Goal: Check status: Check status

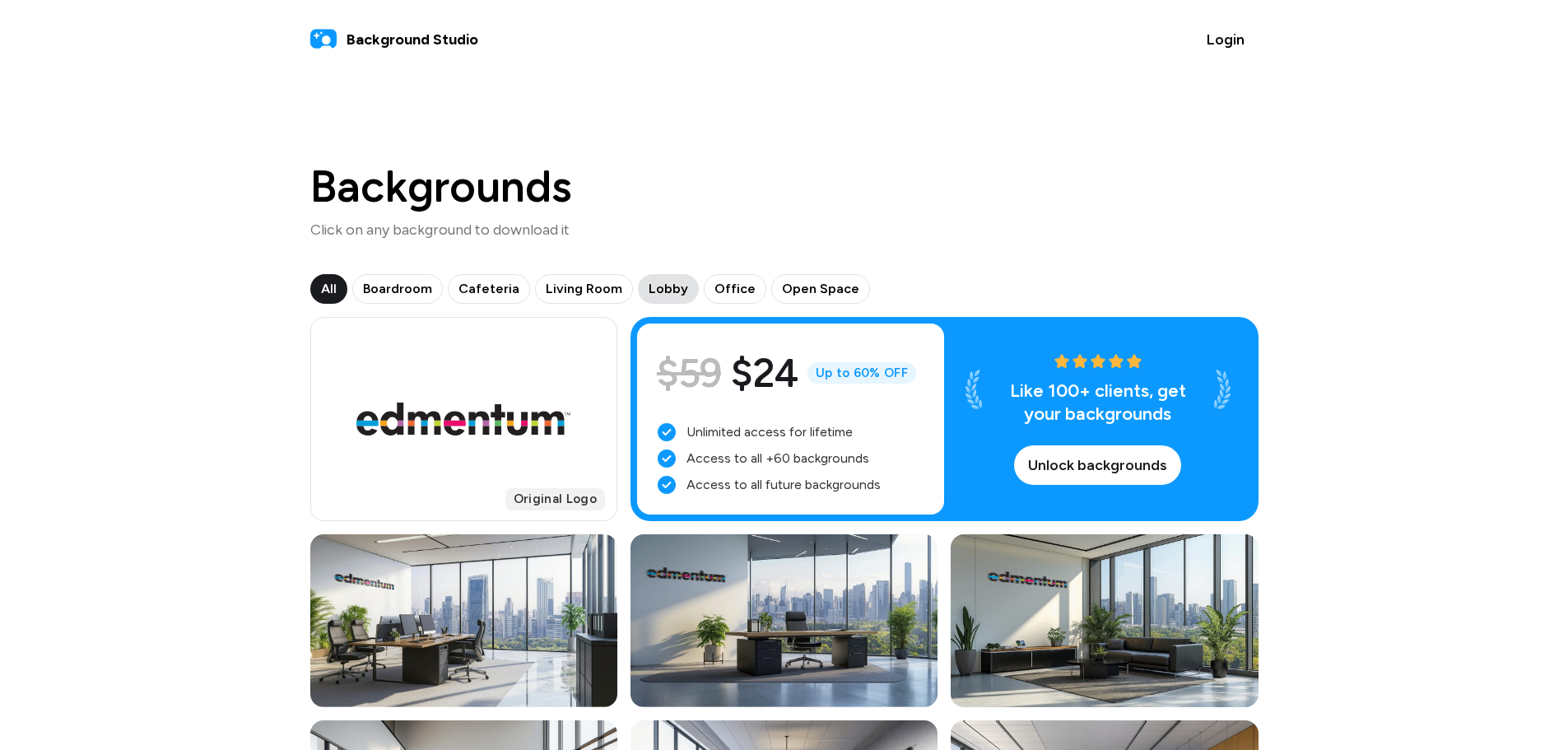
click at [670, 284] on span "Lobby" at bounding box center [668, 288] width 40 height 20
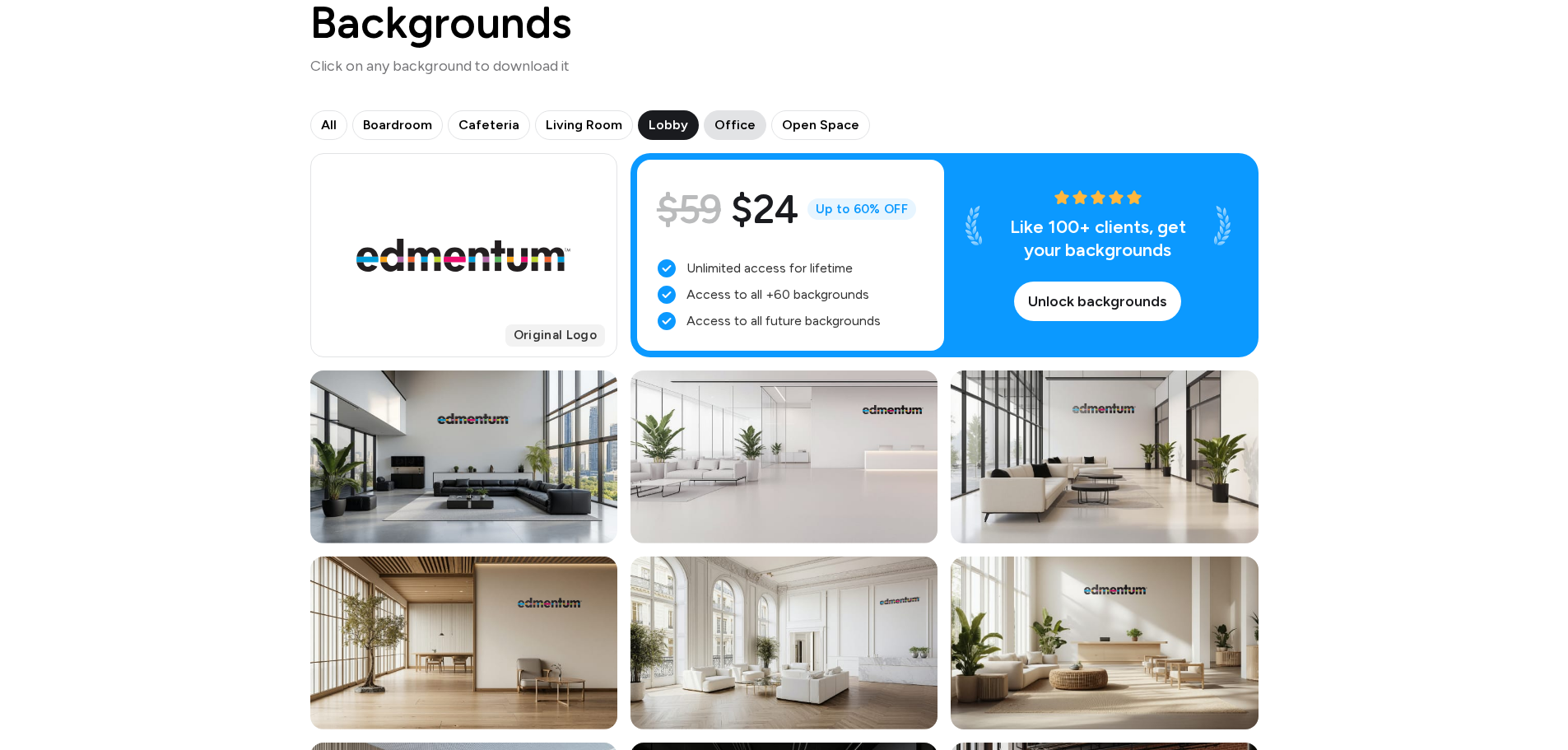
scroll to position [165, 0]
click at [718, 121] on span "Office" at bounding box center [734, 124] width 41 height 20
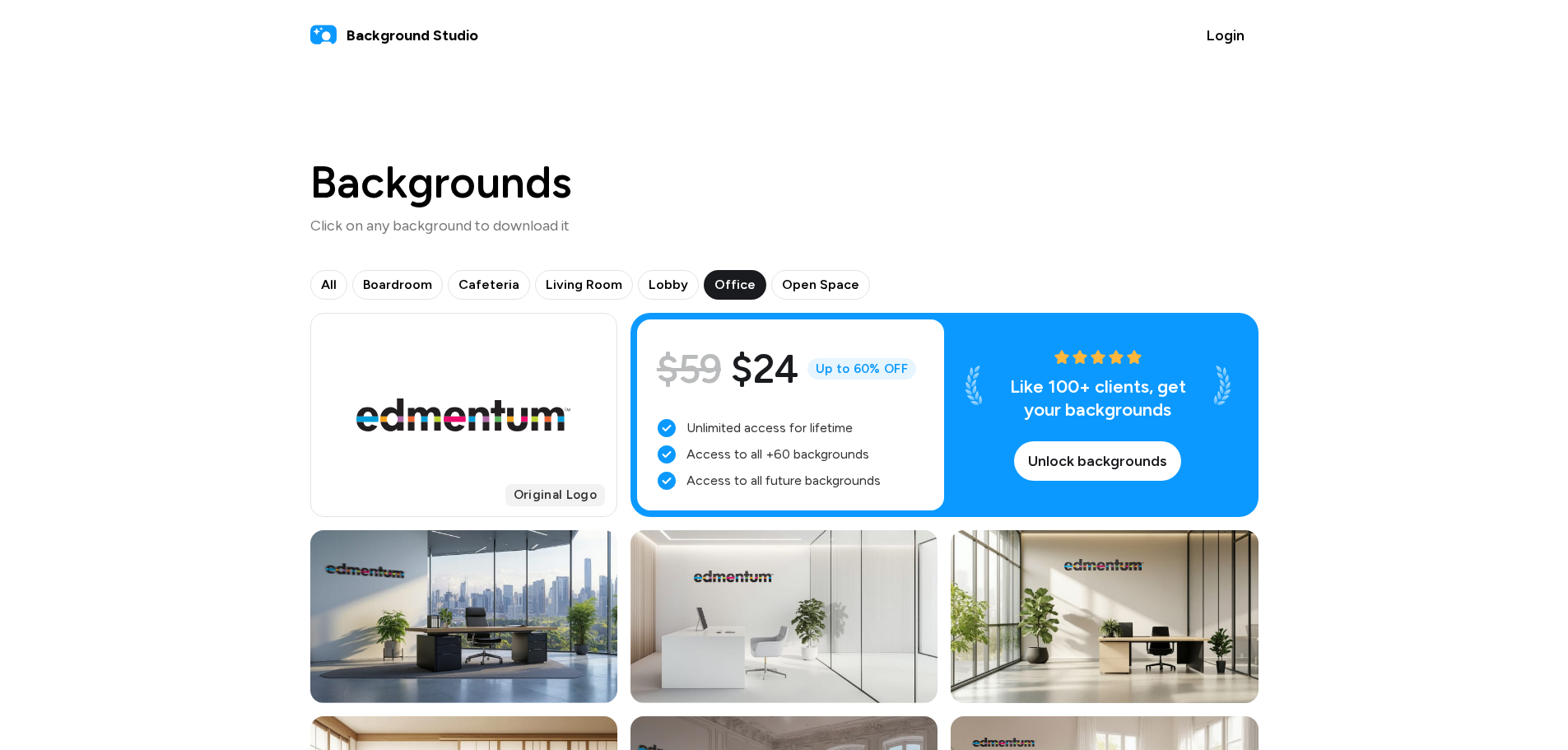
scroll to position [0, 0]
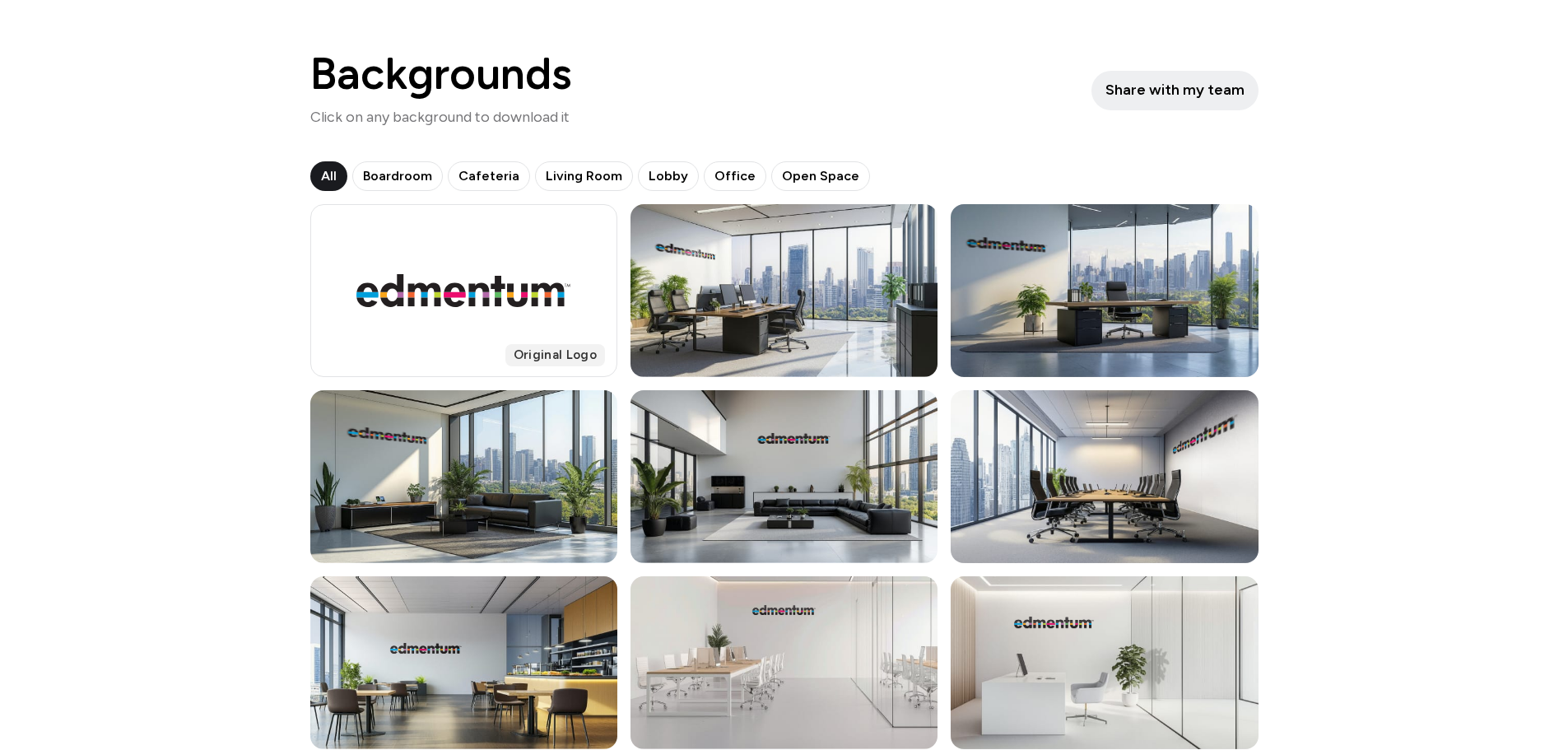
scroll to position [165, 0]
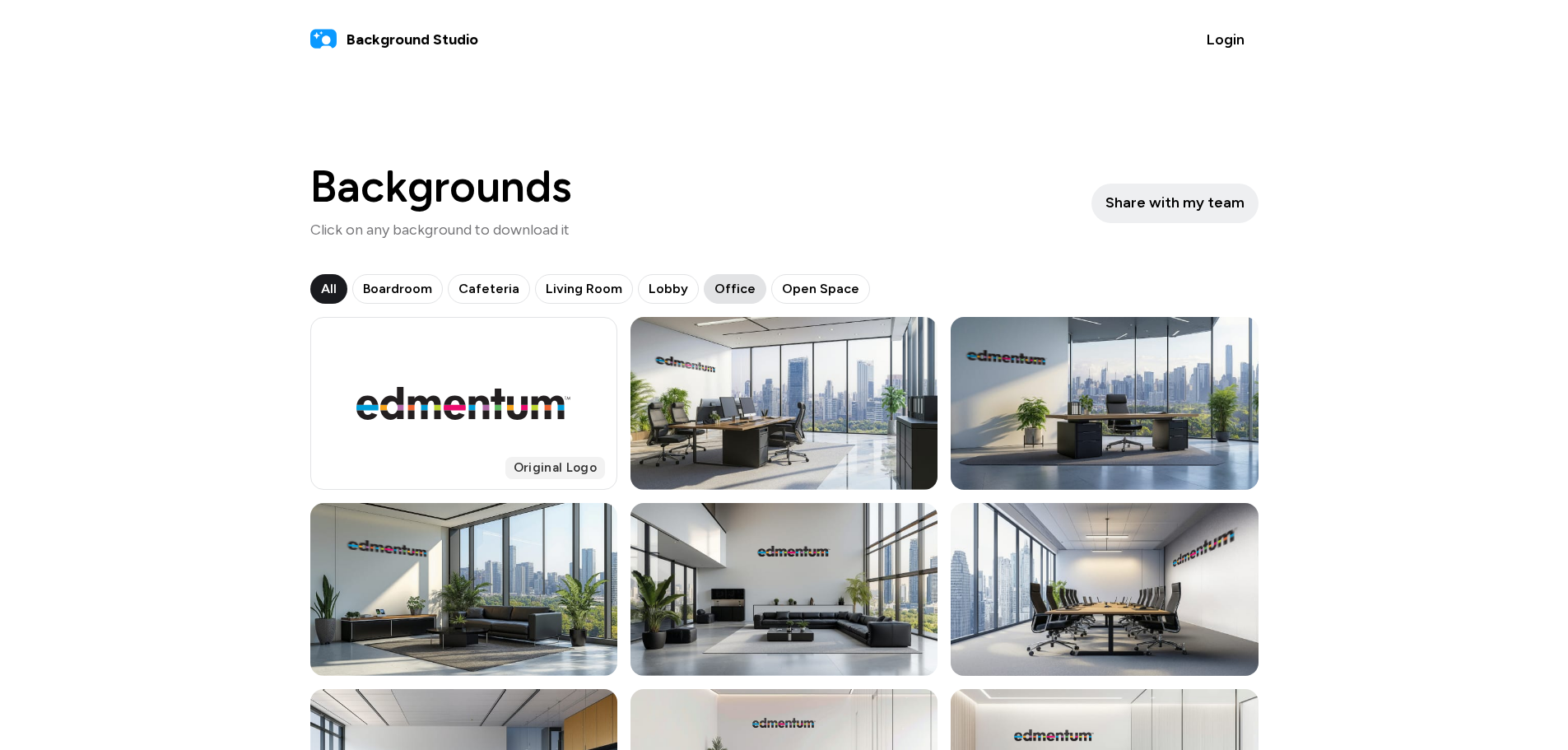
click at [771, 277] on button "Office" at bounding box center [820, 288] width 99 height 29
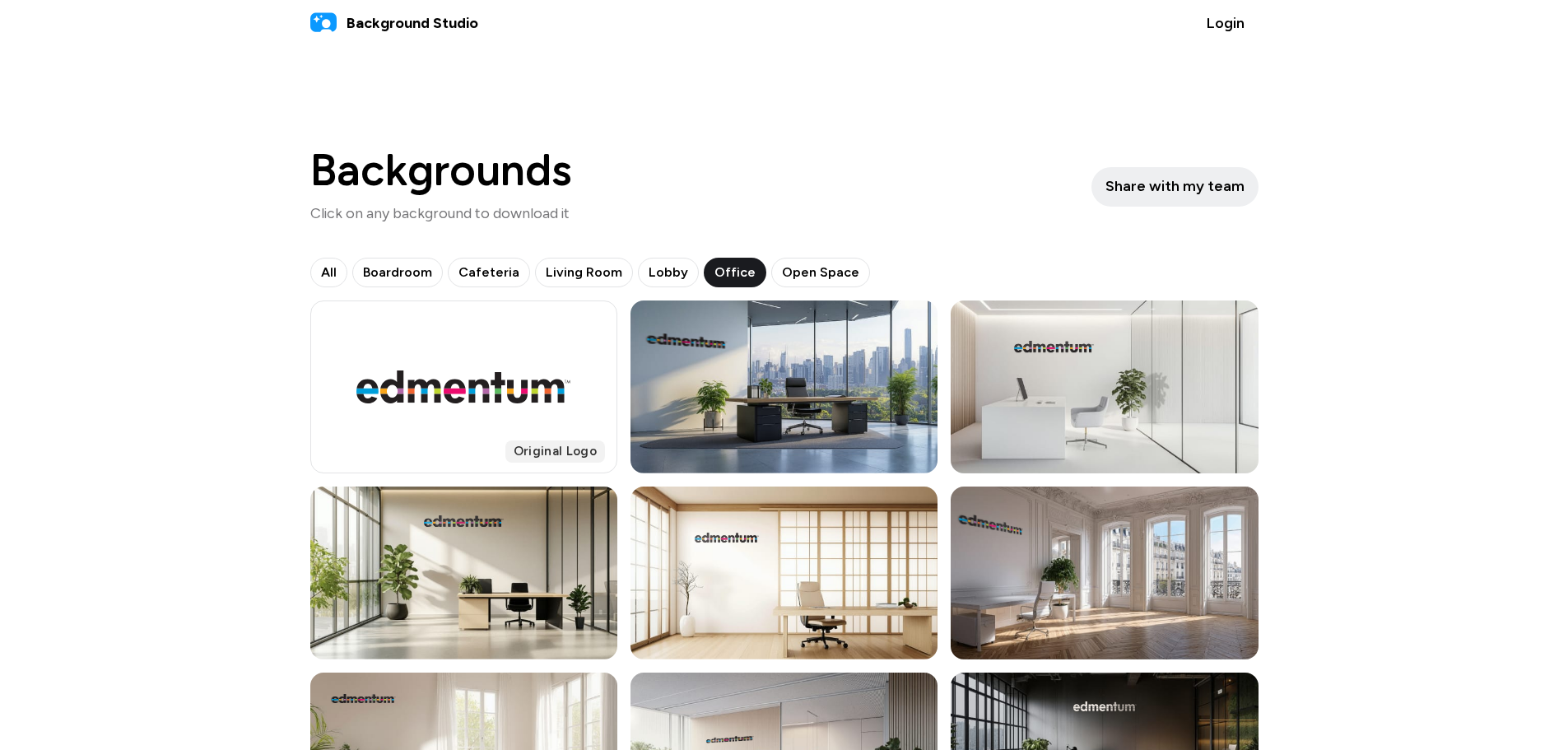
scroll to position [9, 0]
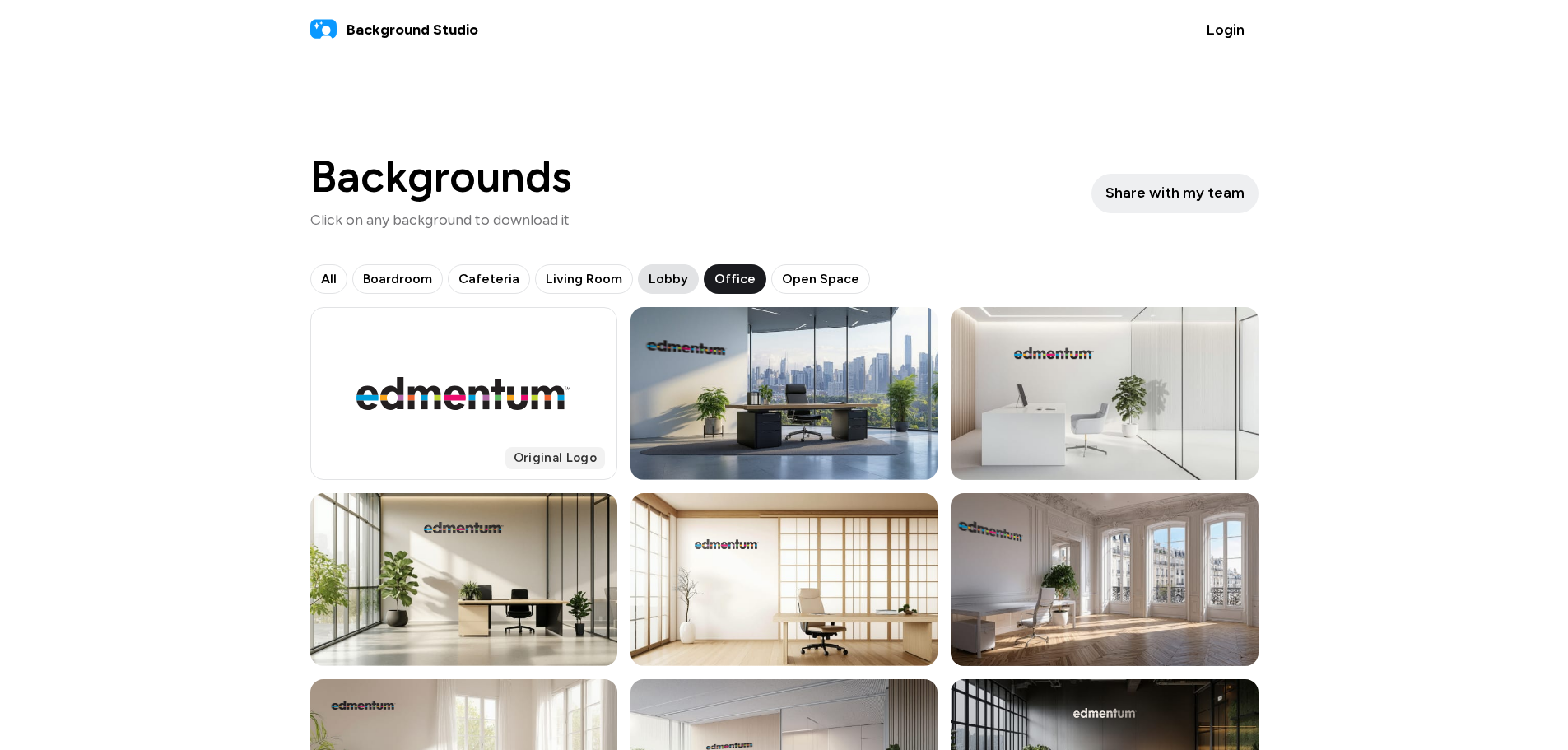
click at [651, 278] on span "Lobby" at bounding box center [668, 279] width 40 height 20
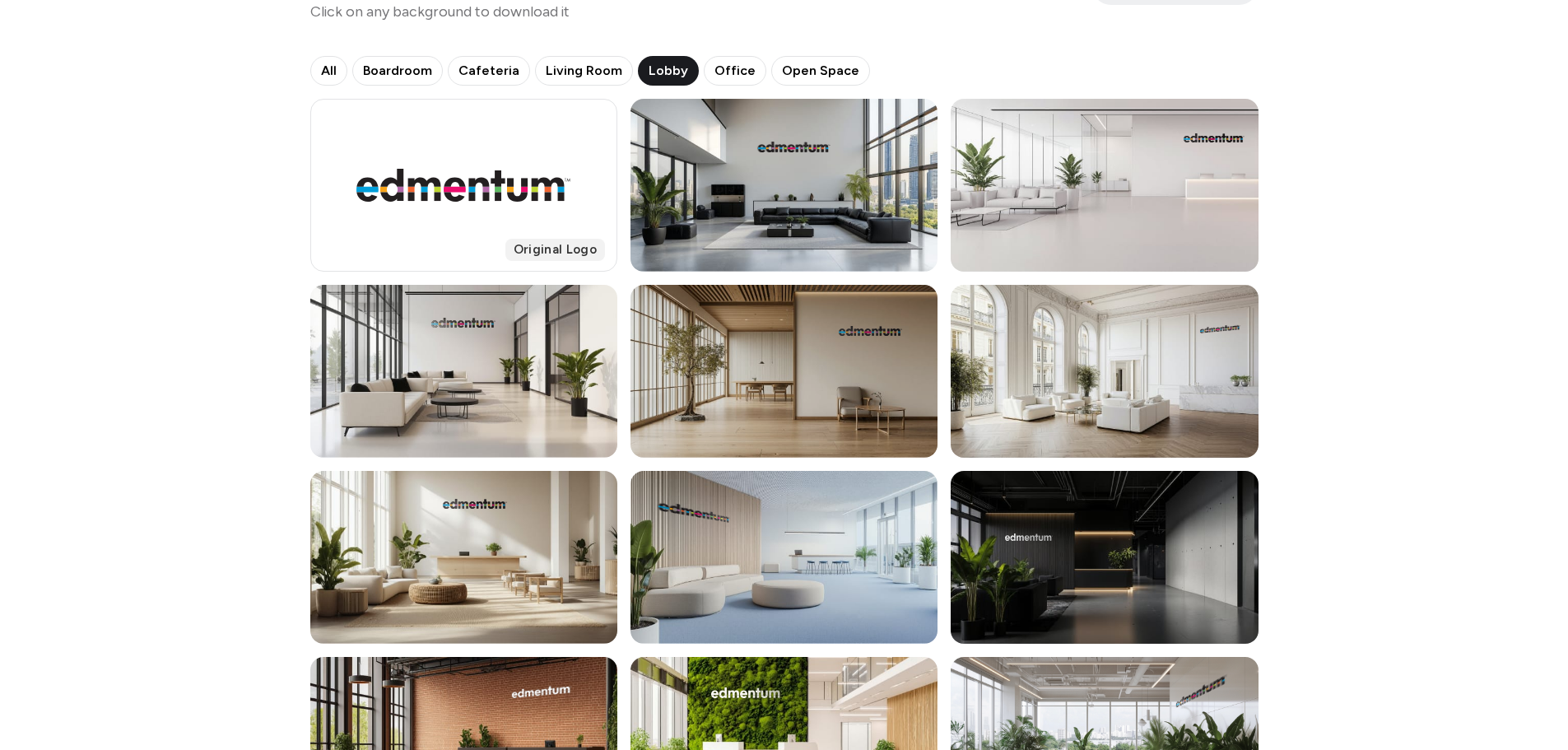
scroll to position [318, 0]
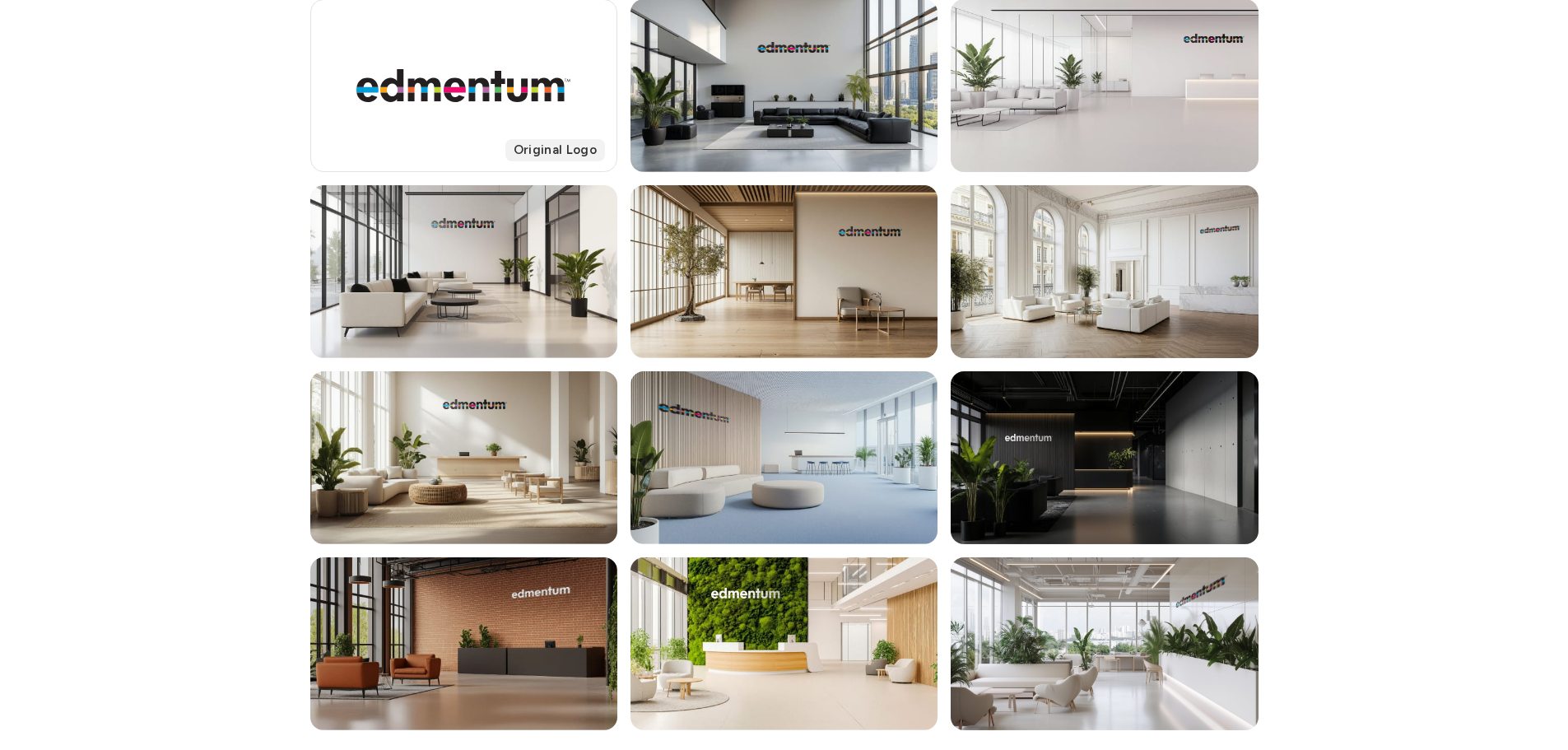
click at [479, 635] on div at bounding box center [464, 644] width 307 height 173
